Goal: Transaction & Acquisition: Download file/media

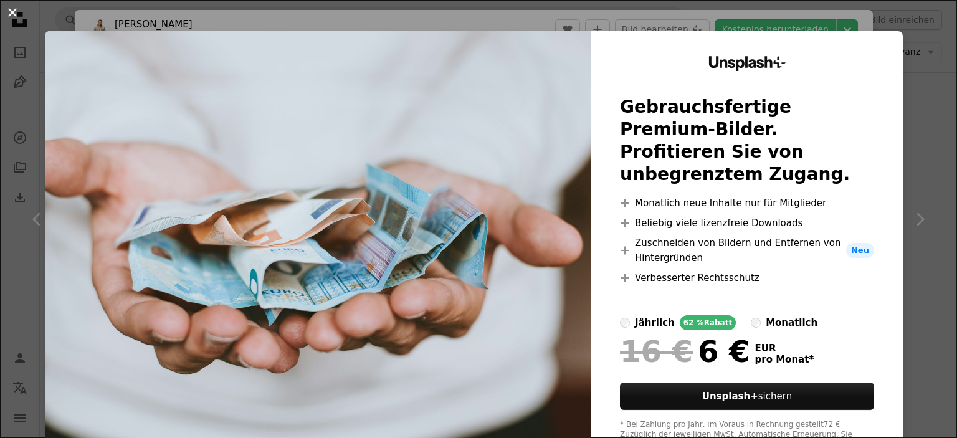
click at [12, 13] on button "An X shape" at bounding box center [12, 12] width 15 height 15
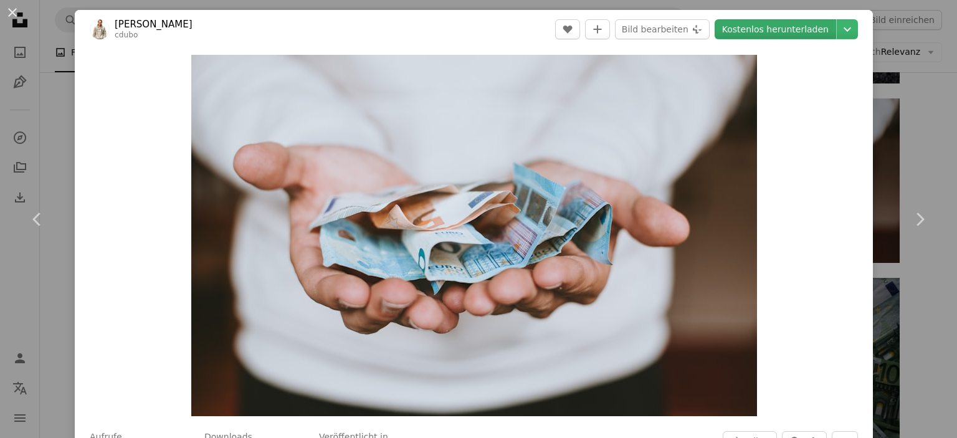
click at [770, 31] on link "Kostenlos herunterladen" at bounding box center [776, 29] width 122 height 20
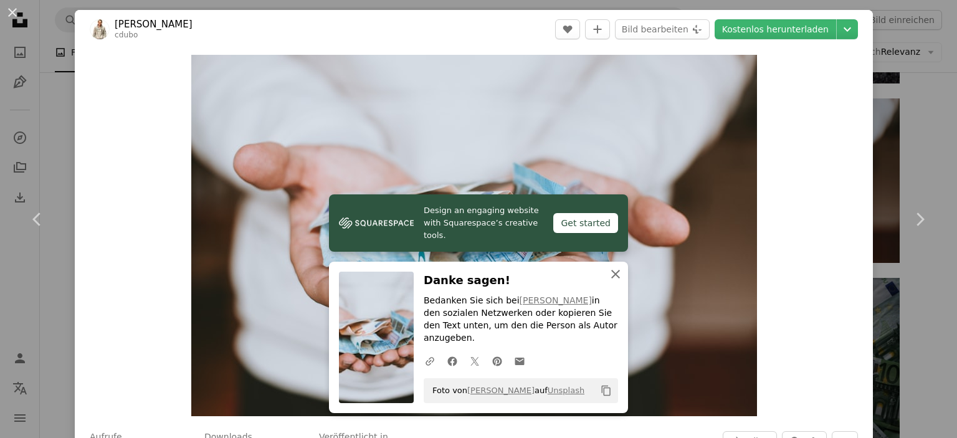
click at [612, 279] on icon "button" at bounding box center [616, 274] width 9 height 9
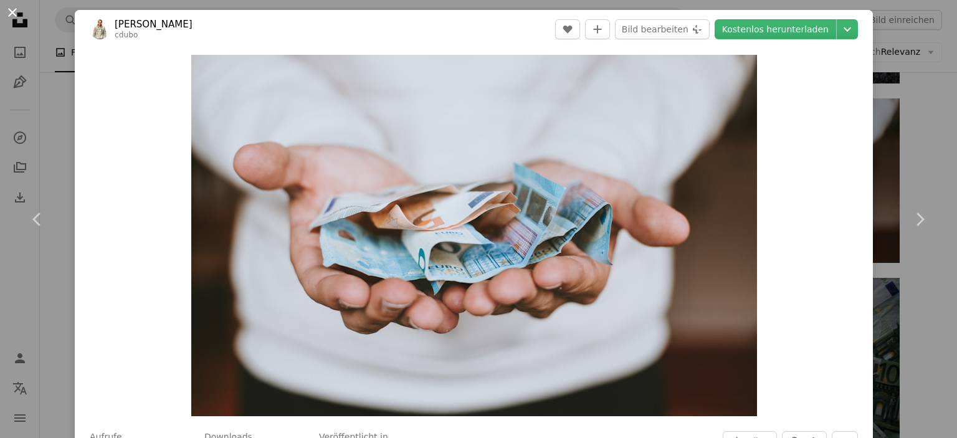
click at [13, 14] on button "An X shape" at bounding box center [12, 12] width 15 height 15
